Goal: Transaction & Acquisition: Purchase product/service

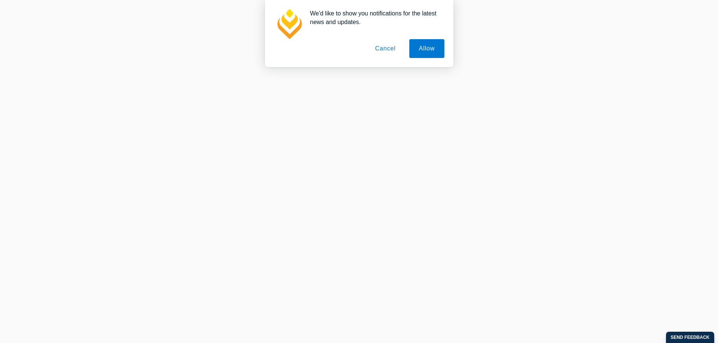
scroll to position [151, 0]
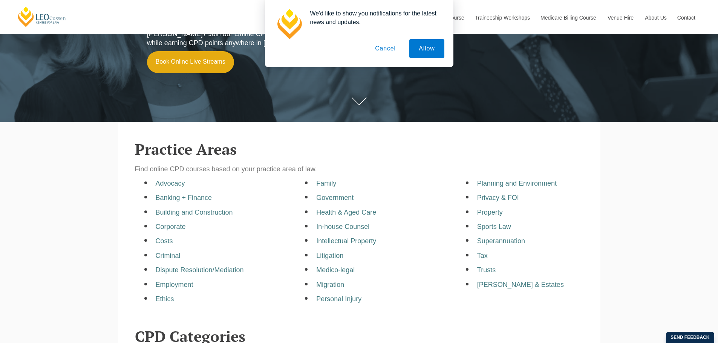
click at [390, 50] on button "Cancel" at bounding box center [385, 48] width 40 height 19
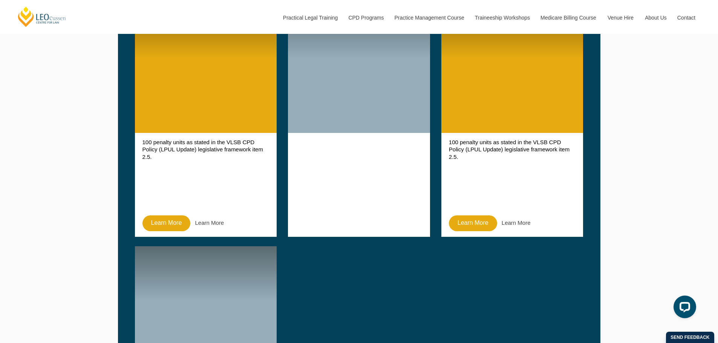
scroll to position [603, 0]
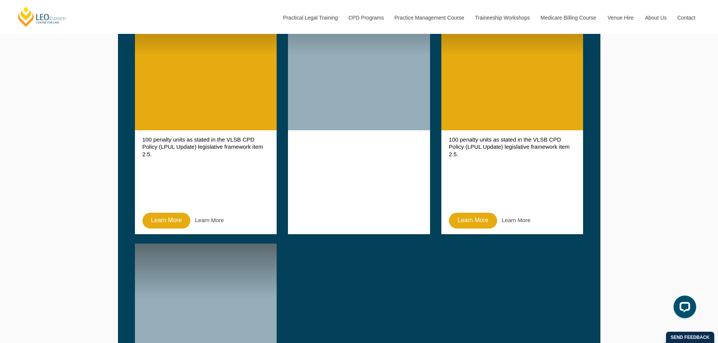
click at [214, 141] on p "100 penalty units as stated in the VLSB CPD Policy (LPUL Update) legislative fr…" at bounding box center [205, 171] width 127 height 71
click at [209, 219] on link "Learn More" at bounding box center [209, 220] width 29 height 6
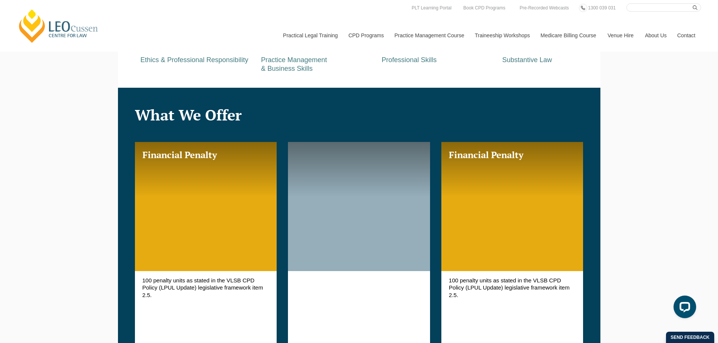
scroll to position [414, 0]
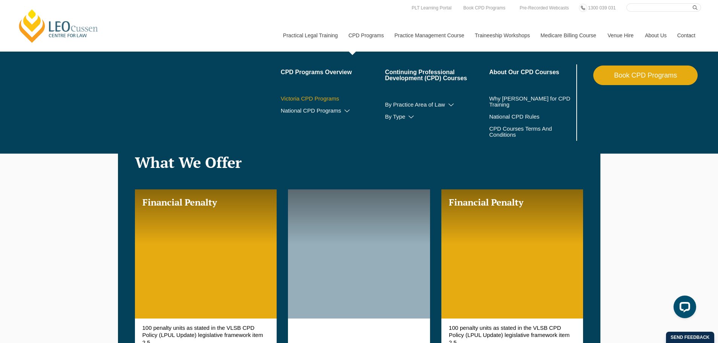
click at [323, 99] on link "Victoria CPD Programs" at bounding box center [333, 99] width 104 height 6
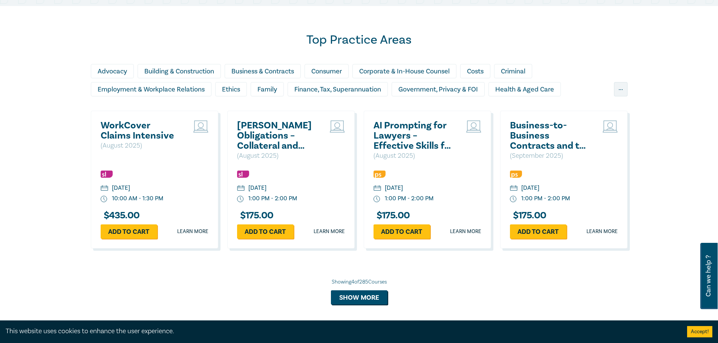
scroll to position [603, 0]
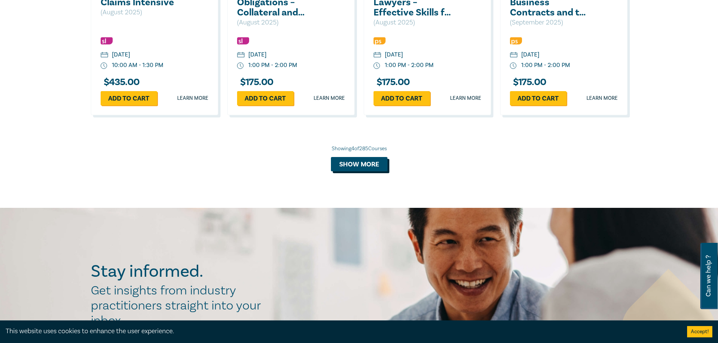
click at [367, 163] on button "Show more" at bounding box center [359, 164] width 57 height 14
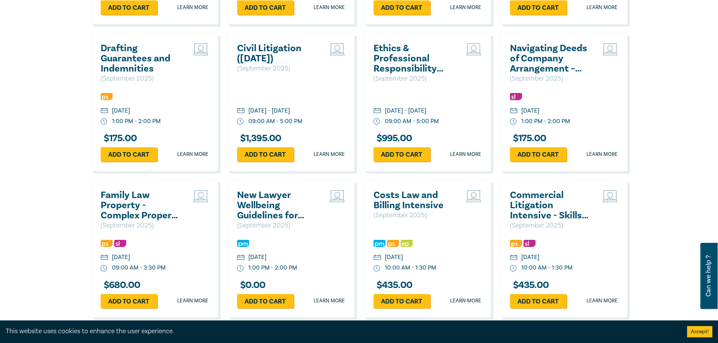
scroll to position [1017, 0]
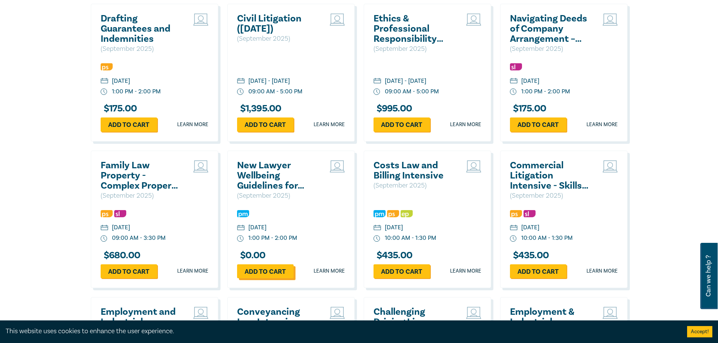
click at [257, 270] on link "Add to cart" at bounding box center [265, 271] width 57 height 14
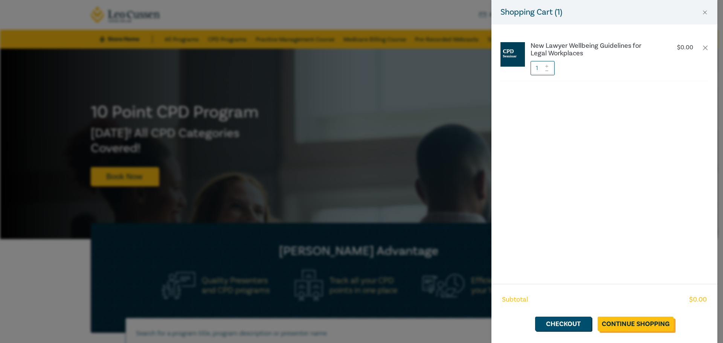
click at [652, 326] on link "Continue Shopping" at bounding box center [636, 324] width 76 height 14
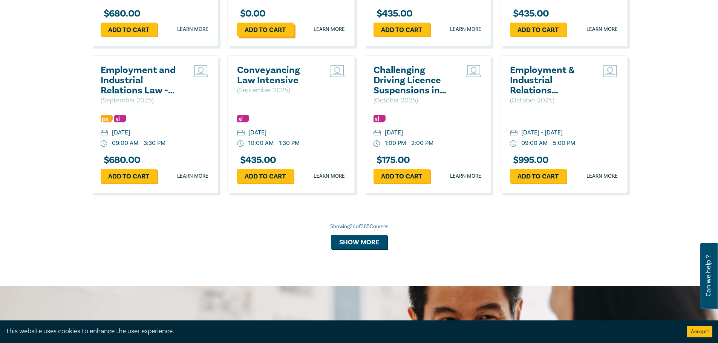
scroll to position [1306, 0]
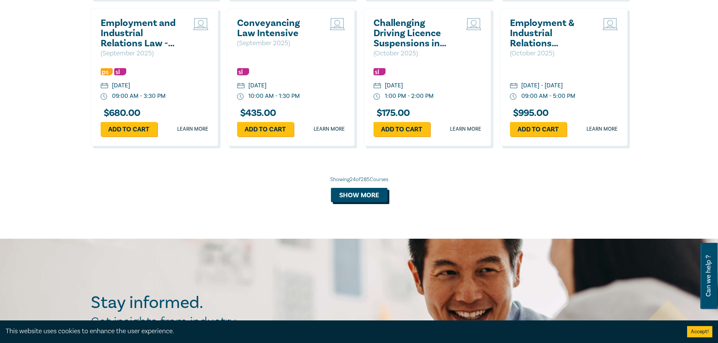
click at [357, 192] on button "Show more" at bounding box center [359, 195] width 57 height 14
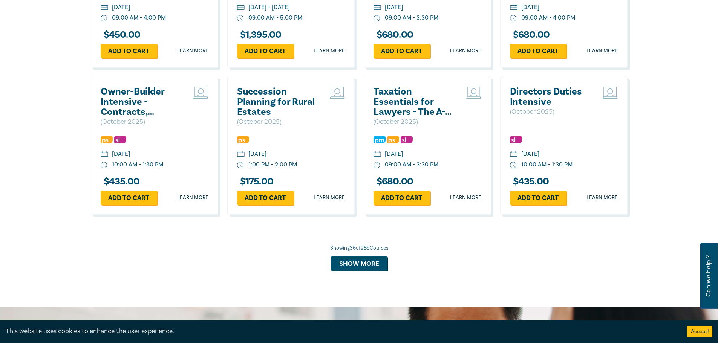
scroll to position [1683, 0]
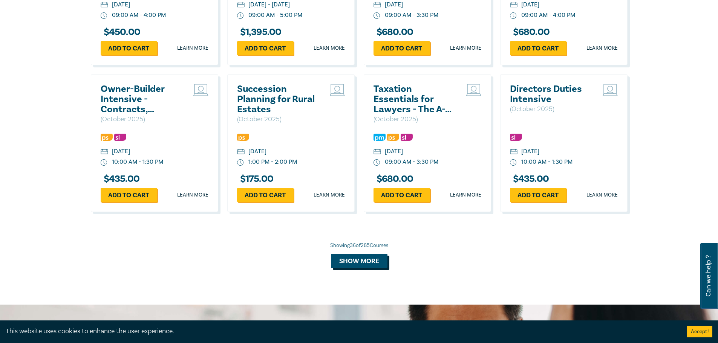
click at [355, 268] on button "Show more" at bounding box center [359, 261] width 57 height 14
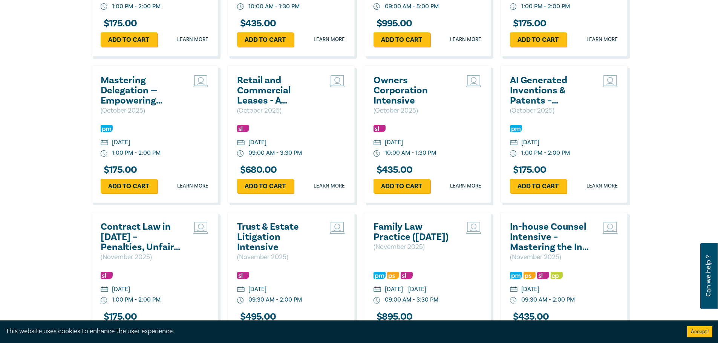
scroll to position [2097, 0]
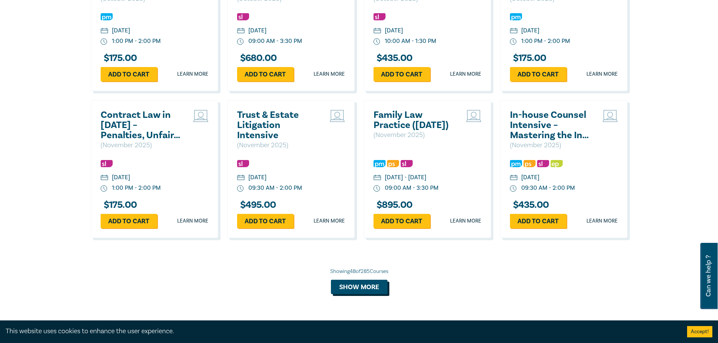
click at [376, 294] on button "Show more" at bounding box center [359, 287] width 57 height 14
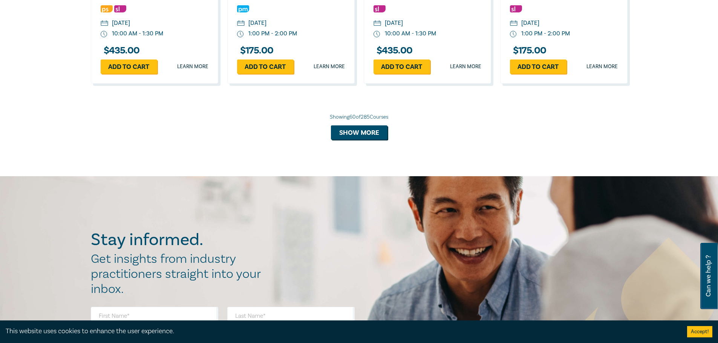
scroll to position [2700, 0]
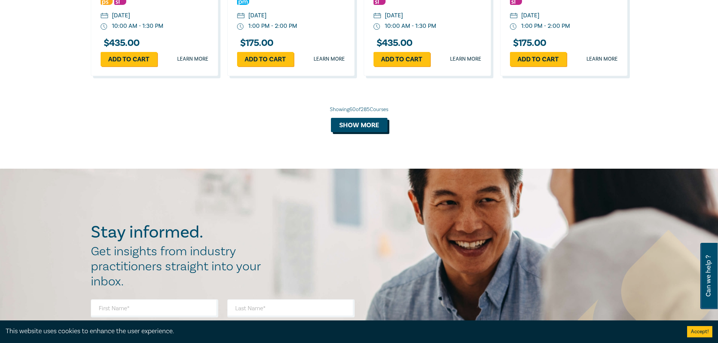
click at [385, 132] on button "Show more" at bounding box center [359, 125] width 57 height 14
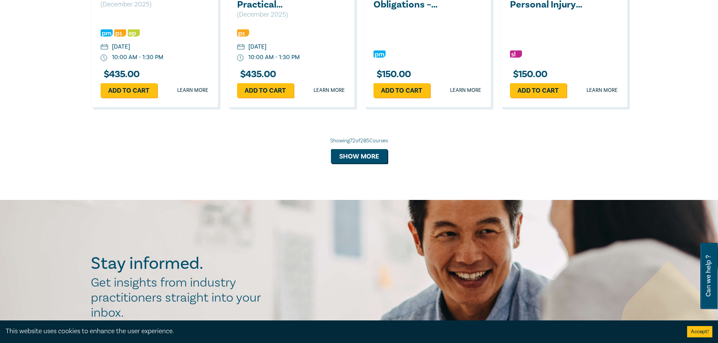
scroll to position [3114, 0]
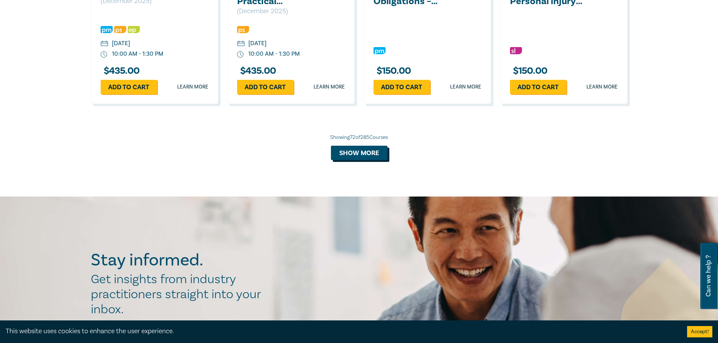
click at [373, 160] on button "Show more" at bounding box center [359, 153] width 57 height 14
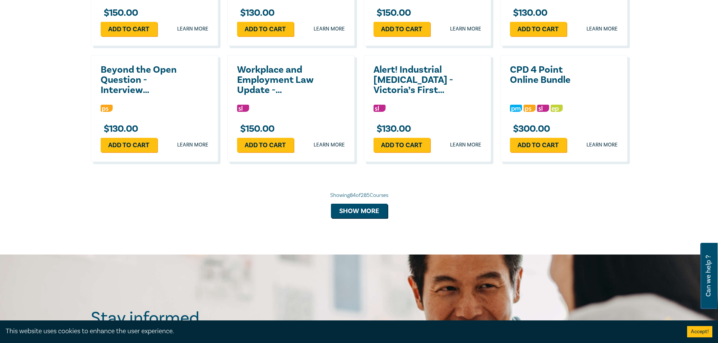
scroll to position [3415, 0]
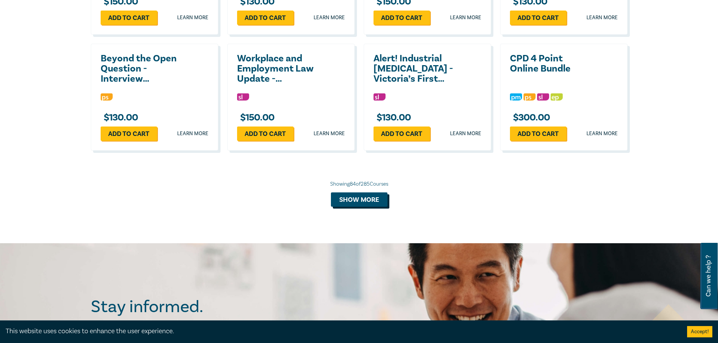
click at [357, 207] on button "Show more" at bounding box center [359, 199] width 57 height 14
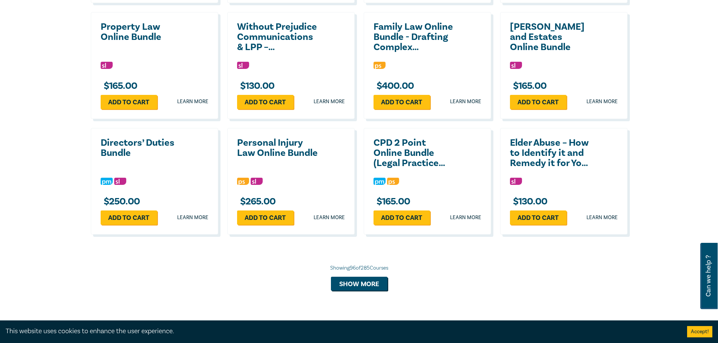
scroll to position [3754, 0]
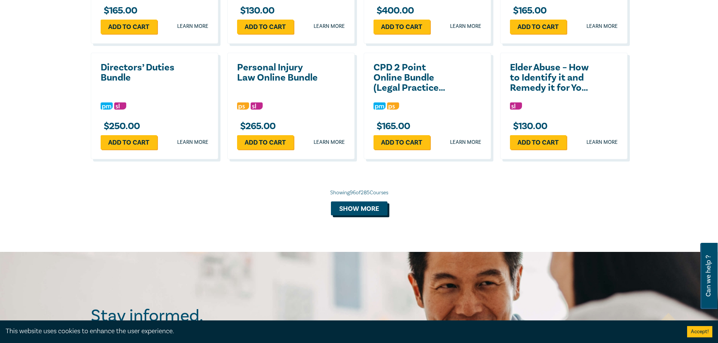
click at [370, 216] on button "Show more" at bounding box center [359, 209] width 57 height 14
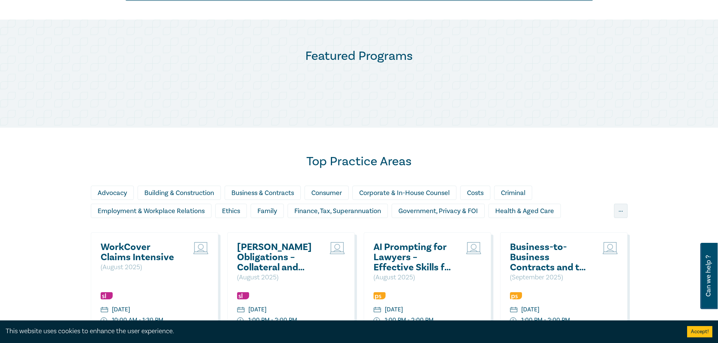
scroll to position [0, 0]
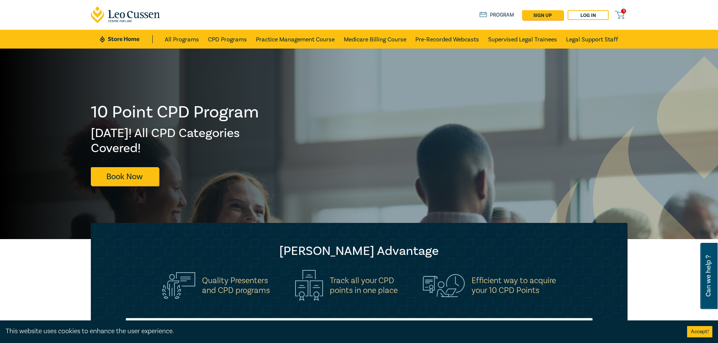
click at [622, 15] on icon at bounding box center [618, 14] width 9 height 9
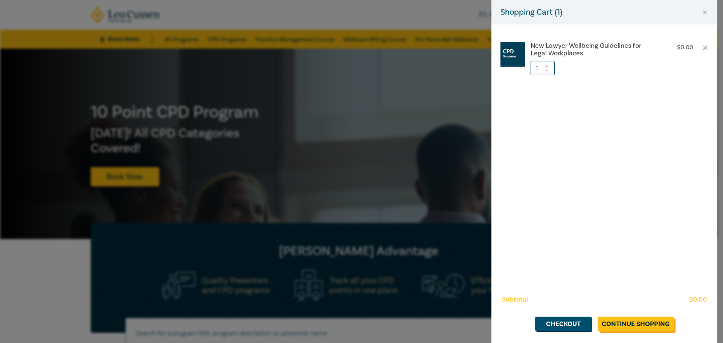
click at [637, 323] on link "Continue Shopping" at bounding box center [636, 324] width 76 height 14
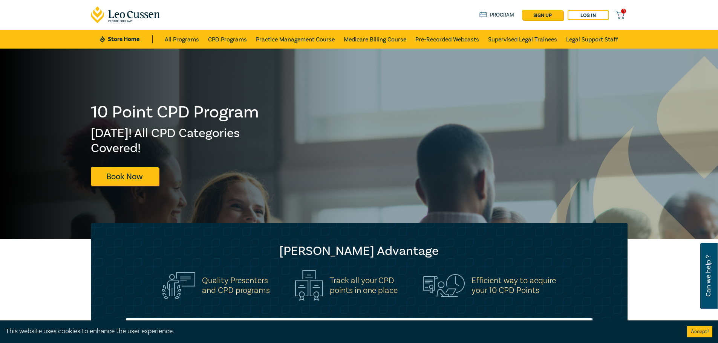
click at [624, 13] on span "1" at bounding box center [623, 11] width 5 height 5
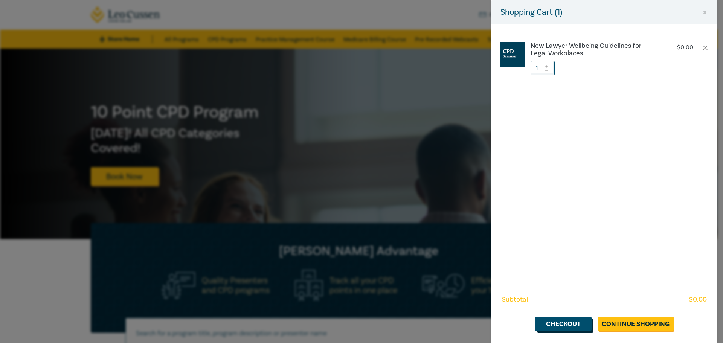
click at [567, 324] on link "Checkout" at bounding box center [563, 324] width 57 height 14
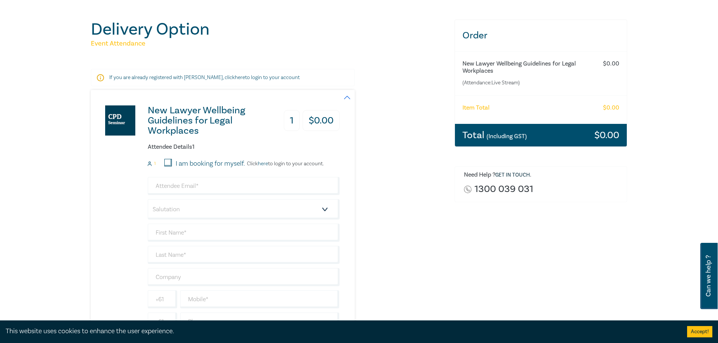
scroll to position [151, 0]
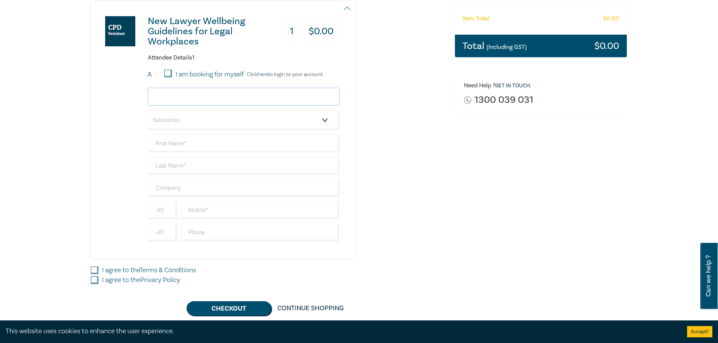
click at [281, 101] on input "email" at bounding box center [244, 97] width 192 height 18
click at [504, 215] on div "Order New Lawyer Wellbeing Guidelines for Legal Workplaces (Attendance: Live St…" at bounding box center [541, 122] width 182 height 385
click at [205, 95] on input "email" at bounding box center [244, 97] width 192 height 18
paste input "CEdirisooriya@daviesmoloney.com.au"
type input "CEdirisooriya@daviesmoloney.com.au"
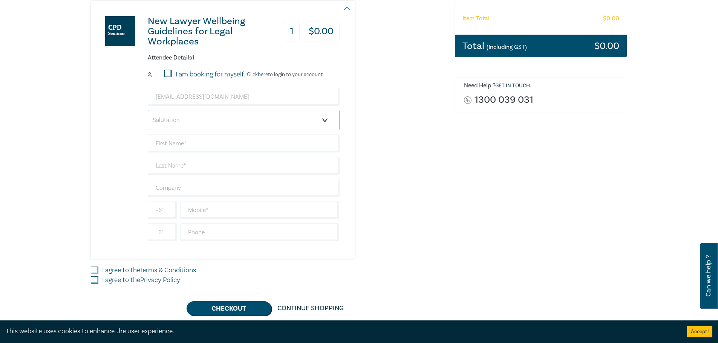
click at [194, 118] on select "Salutation Mr. Mrs. Ms. Miss Dr. Prof. Other" at bounding box center [244, 120] width 192 height 20
select select "Mr."
click at [148, 110] on select "Salutation Mr. Mrs. Ms. Miss Dr. Prof. Other" at bounding box center [244, 120] width 192 height 20
click at [185, 144] on input "text" at bounding box center [244, 143] width 192 height 18
type input "Chethiya"
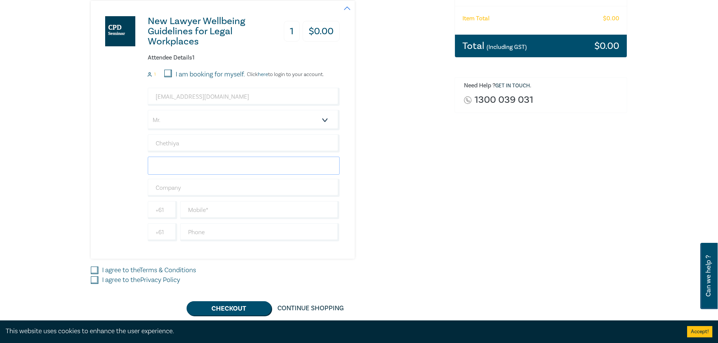
click at [189, 164] on input "text" at bounding box center [244, 166] width 192 height 18
type input "Edirisooriya"
click at [179, 191] on input "text" at bounding box center [244, 188] width 192 height 18
type input "Davies Moloney"
click at [205, 217] on input "text" at bounding box center [259, 210] width 159 height 18
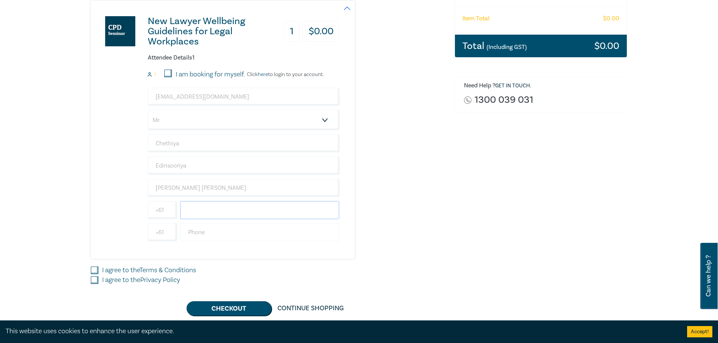
type input "0410047930"
drag, startPoint x: 212, startPoint y: 233, endPoint x: 220, endPoint y: 275, distance: 43.2
click at [212, 233] on input "text" at bounding box center [259, 232] width 159 height 18
click at [133, 244] on div "New Lawyer Wellbeing Guidelines for Legal Workplaces 1 $ 0.00 Attendee Details …" at bounding box center [215, 130] width 249 height 258
drag, startPoint x: 155, startPoint y: 194, endPoint x: 148, endPoint y: 191, distance: 7.5
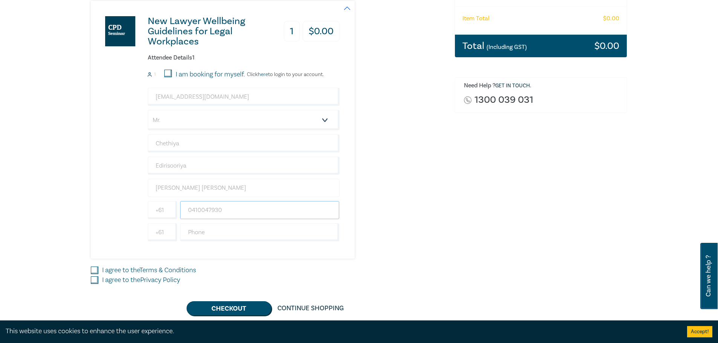
click at [151, 192] on div "CEdirisooriya@daviesmoloney.com.au Salutation Mr. Mrs. Ms. Miss Dr. Prof. Other…" at bounding box center [244, 165] width 192 height 154
click at [135, 251] on div "New Lawyer Wellbeing Guidelines for Legal Workplaces 1 $ 0.00 Attendee Details …" at bounding box center [215, 130] width 249 height 258
click at [218, 212] on input "text" at bounding box center [259, 210] width 159 height 18
click at [115, 223] on div "New Lawyer Wellbeing Guidelines for Legal Workplaces 1 $ 0.00 Attendee Details …" at bounding box center [215, 130] width 249 height 258
drag, startPoint x: 192, startPoint y: 208, endPoint x: 198, endPoint y: 209, distance: 6.2
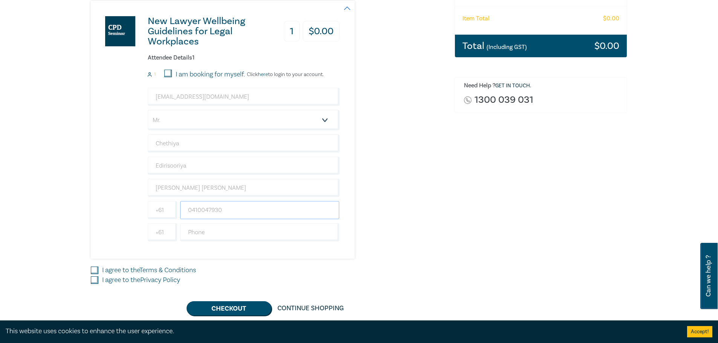
click at [193, 208] on input "0410047930" at bounding box center [259, 210] width 159 height 18
type input "410047930"
click at [477, 220] on div "Order New Lawyer Wellbeing Guidelines for Legal Workplaces (Attendance: Live St…" at bounding box center [541, 122] width 182 height 385
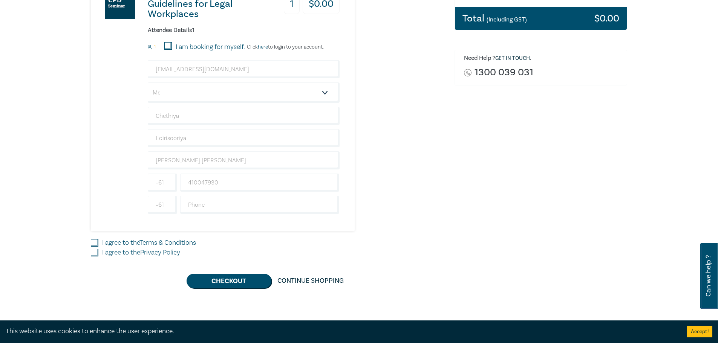
scroll to position [264, 0]
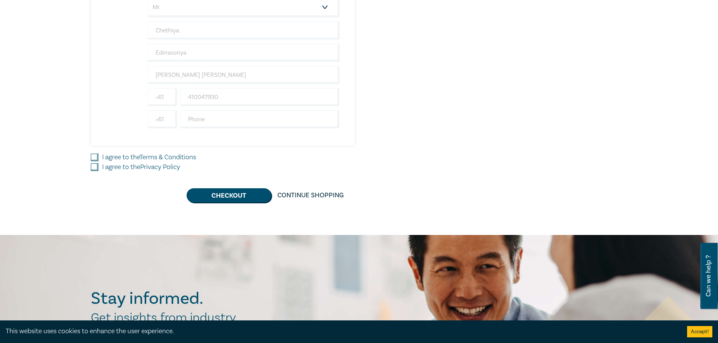
click at [96, 157] on input "I agree to the Terms & Conditions" at bounding box center [95, 158] width 8 height 8
checkbox input "true"
click at [95, 168] on input "I agree to the Privacy Policy" at bounding box center [95, 167] width 8 height 8
checkbox input "true"
click at [238, 198] on button "Checkout" at bounding box center [228, 195] width 85 height 14
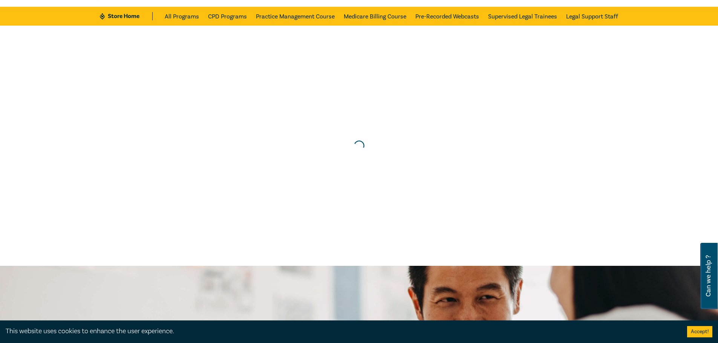
scroll to position [0, 0]
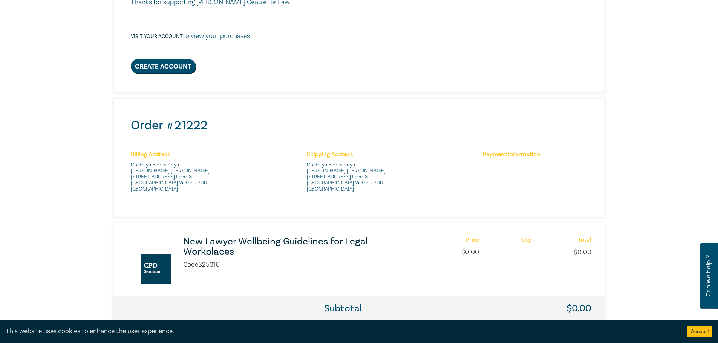
scroll to position [188, 0]
click at [253, 249] on h3 "New Lawyer Wellbeing Guidelines for Legal Workplaces" at bounding box center [283, 246] width 200 height 20
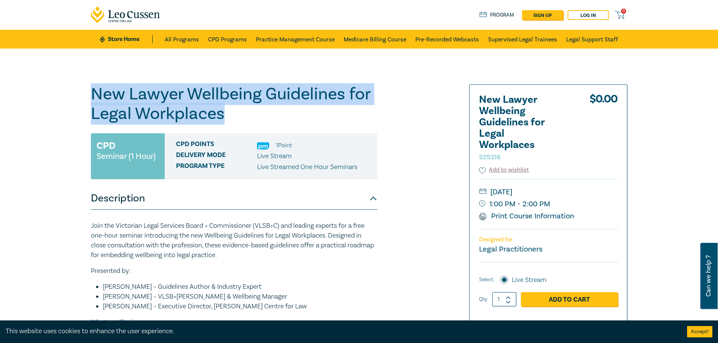
drag, startPoint x: 94, startPoint y: 88, endPoint x: 233, endPoint y: 114, distance: 141.8
click at [233, 114] on h1 "New Lawyer Wellbeing Guidelines for Legal Workplaces S25316" at bounding box center [234, 103] width 286 height 39
copy h1 "New Lawyer Wellbeing Guidelines for Legal Workplaces"
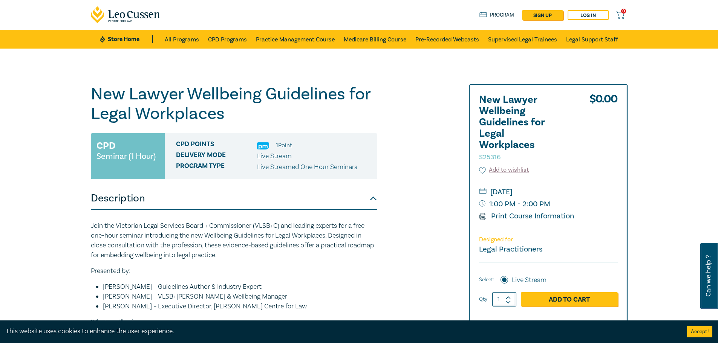
click at [73, 164] on div "New Lawyer Wellbeing Guidelines for Legal Workplaces S25316 CPD Seminar (1 Hour…" at bounding box center [359, 281] width 718 height 464
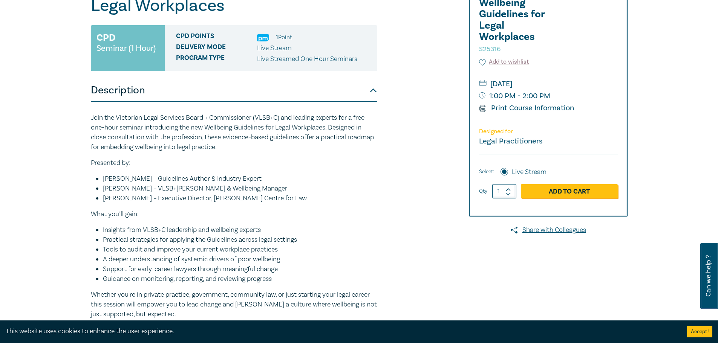
scroll to position [38, 0]
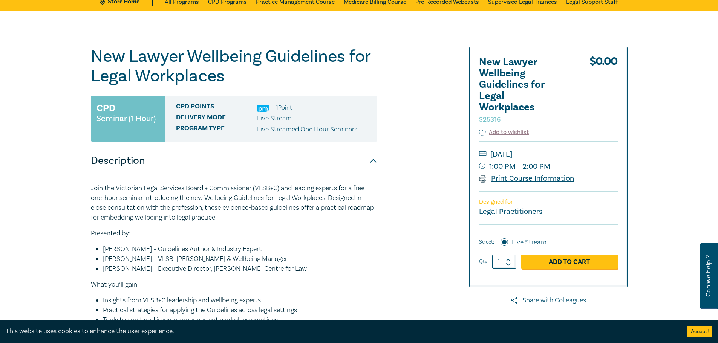
click at [556, 181] on link "Print Course Information" at bounding box center [526, 179] width 95 height 10
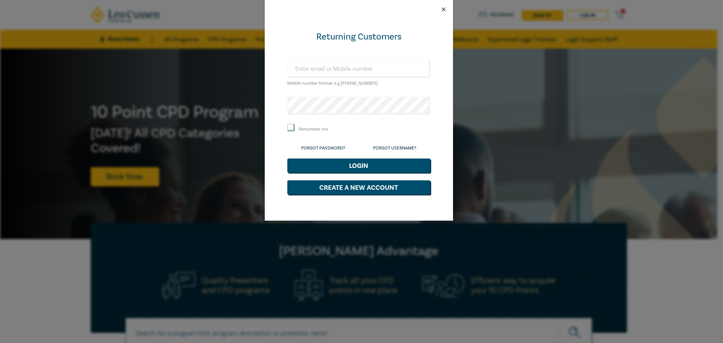
click at [443, 12] on button "Close" at bounding box center [443, 9] width 7 height 7
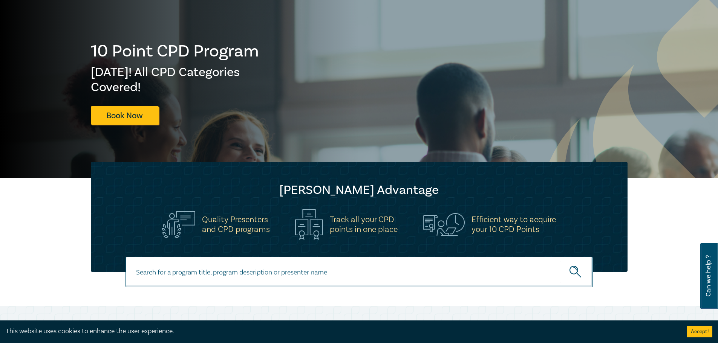
scroll to position [188, 0]
